Goal: Task Accomplishment & Management: Use online tool/utility

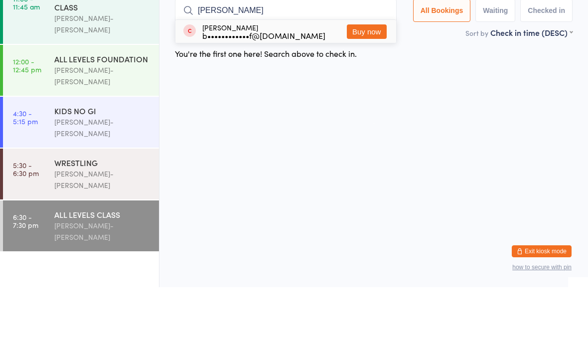
type input "[PERSON_NAME]"
click at [271, 90] on div "[PERSON_NAME] b••••••••••••f@[DOMAIN_NAME]" at bounding box center [263, 98] width 123 height 16
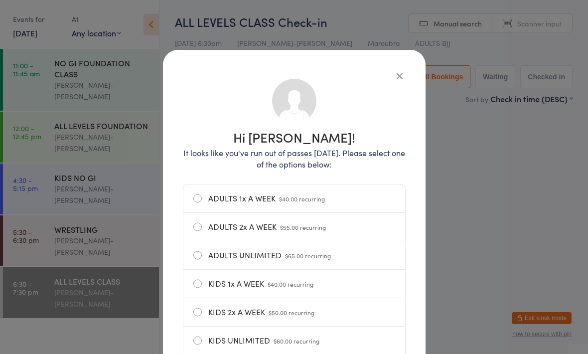
click at [400, 70] on icon "button" at bounding box center [399, 75] width 11 height 11
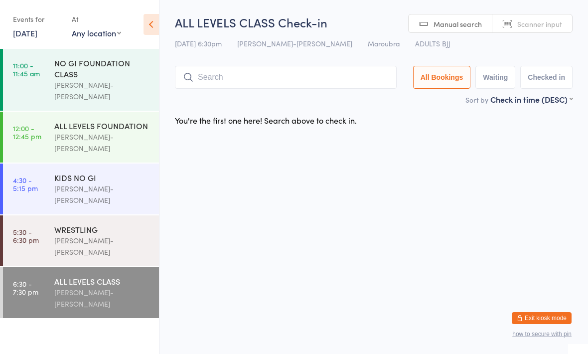
click at [248, 89] on input "search" at bounding box center [286, 77] width 222 height 23
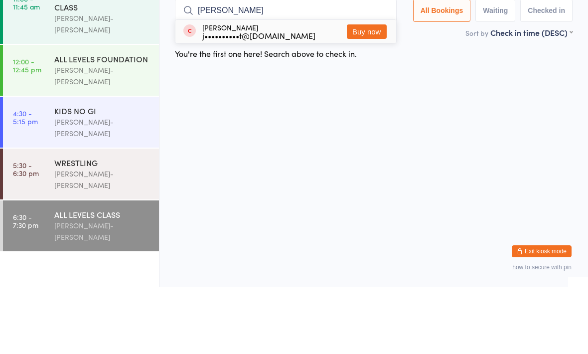
type input "[PERSON_NAME]"
click at [259, 98] on div "j••••••••••t@[DOMAIN_NAME]" at bounding box center [258, 102] width 113 height 8
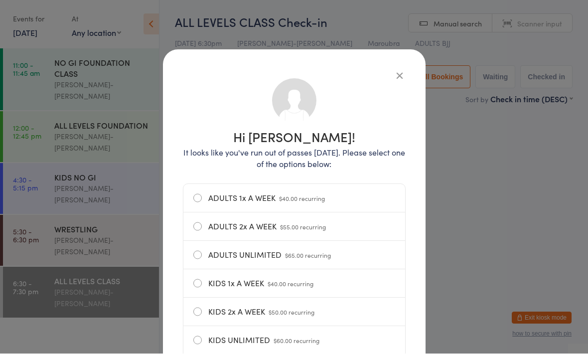
click at [403, 70] on icon "button" at bounding box center [399, 75] width 11 height 11
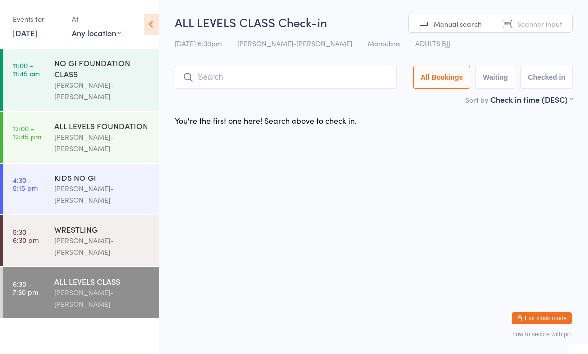
click at [203, 71] on input "search" at bounding box center [286, 77] width 222 height 23
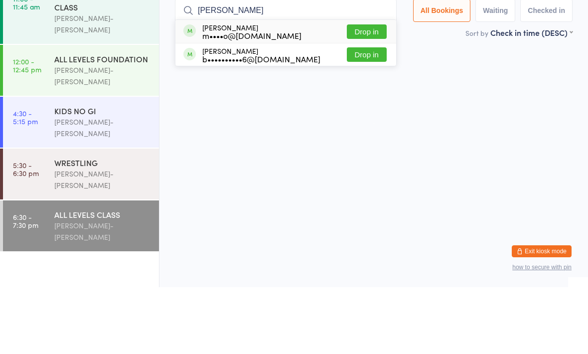
type input "[PERSON_NAME]"
click at [300, 110] on div "[PERSON_NAME] b••••••••••6@[DOMAIN_NAME] Drop in" at bounding box center [285, 121] width 221 height 22
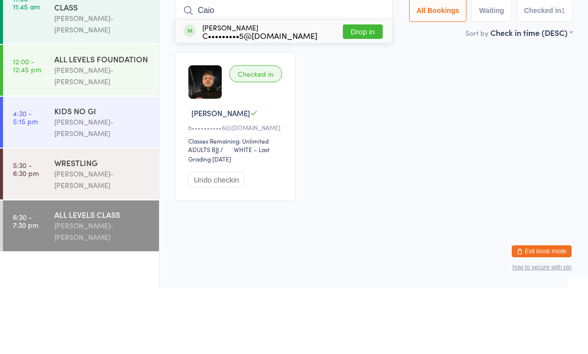
type input "Caio"
click at [304, 87] on div "[PERSON_NAME] C•••••••••5@[DOMAIN_NAME] Drop in" at bounding box center [283, 98] width 217 height 23
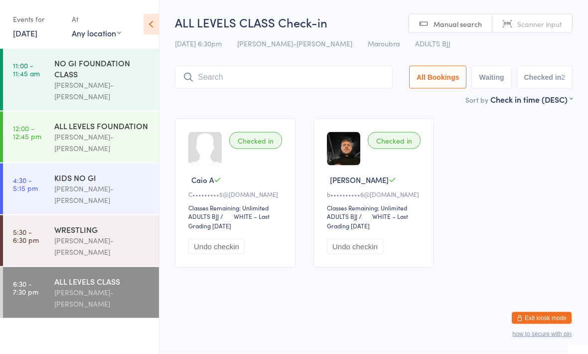
click at [360, 28] on h2 "ALL LEVELS CLASS Check-in" at bounding box center [374, 22] width 398 height 16
click at [342, 76] on input "search" at bounding box center [284, 77] width 218 height 23
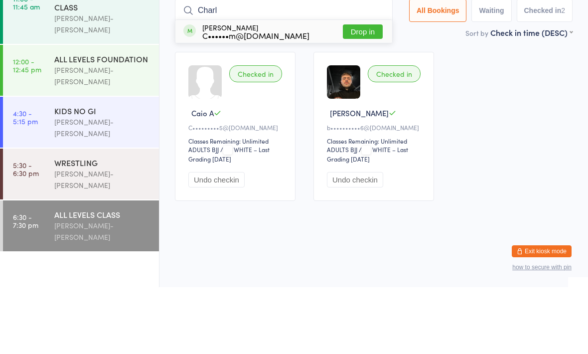
type input "Charl"
click at [358, 91] on button "Drop in" at bounding box center [363, 98] width 40 height 14
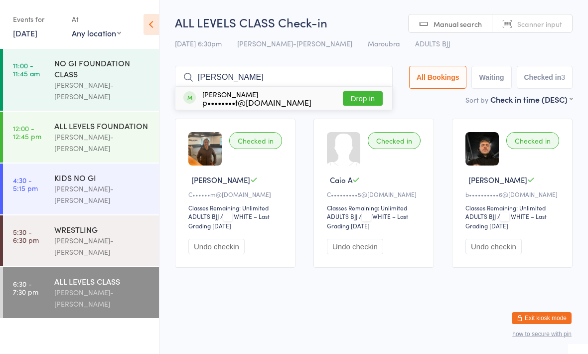
type input "[PERSON_NAME]"
click at [357, 100] on button "Drop in" at bounding box center [363, 98] width 40 height 14
